Goal: Task Accomplishment & Management: Manage account settings

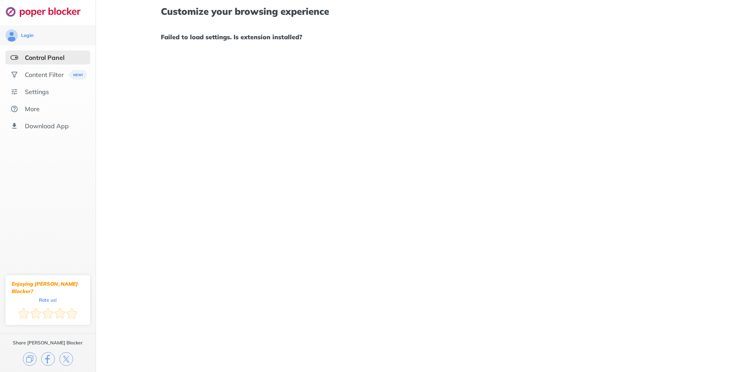
click at [352, 77] on div "Customize your browsing experience Failed to load settings. Is extension instal…" at bounding box center [421, 186] width 650 height 372
click at [23, 71] on div "Content Filter" at bounding box center [47, 75] width 85 height 14
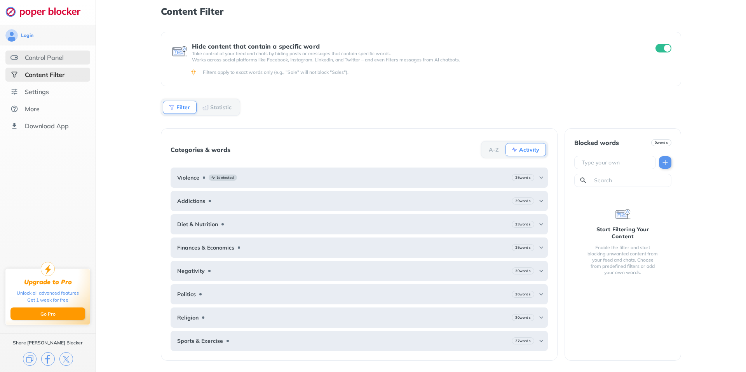
click at [26, 61] on div "Control Panel" at bounding box center [47, 58] width 85 height 14
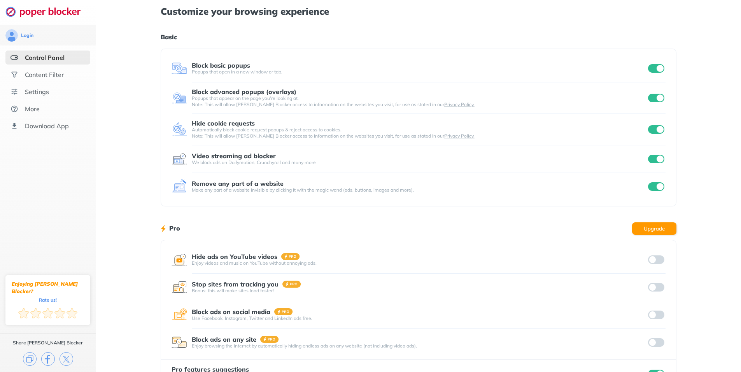
click at [138, 122] on div "Customize your browsing experience Basic Block basic popups Popups that open in…" at bounding box center [418, 201] width 645 height 402
